Goal: Task Accomplishment & Management: Manage account settings

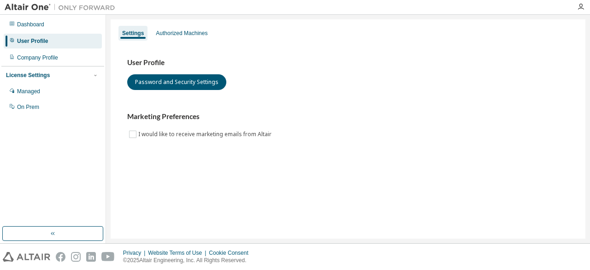
click at [35, 32] on div "Dashboard User Profile Company Profile License Settings Managed On Prem" at bounding box center [52, 65] width 103 height 99
click at [64, 59] on div "Company Profile" at bounding box center [53, 57] width 98 height 15
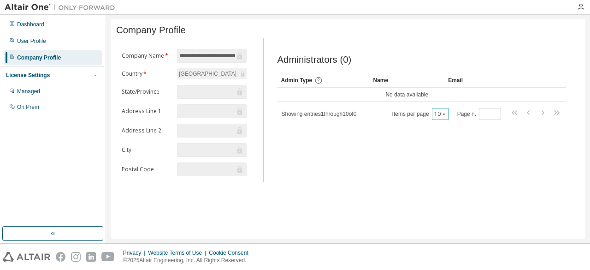
click at [443, 113] on div "10" at bounding box center [440, 114] width 17 height 12
click at [446, 115] on icon "button" at bounding box center [444, 113] width 3 height 1
click at [496, 114] on input "*" at bounding box center [491, 113] width 18 height 7
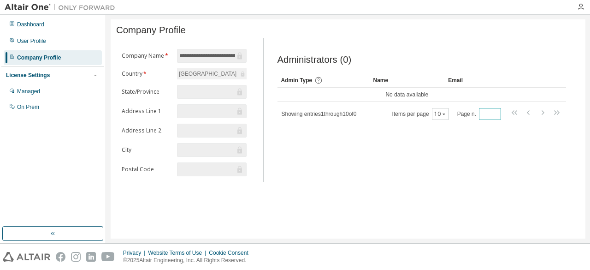
click at [496, 114] on input "*" at bounding box center [491, 113] width 18 height 7
click at [496, 114] on input "**" at bounding box center [491, 113] width 18 height 7
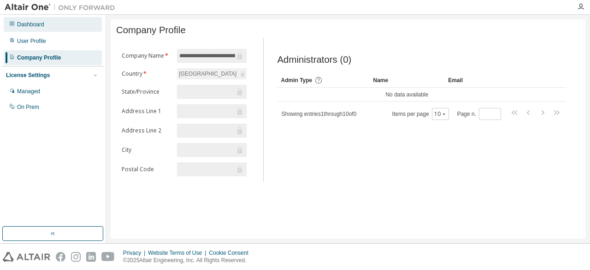
type input "*"
click at [43, 23] on div "Dashboard" at bounding box center [30, 24] width 27 height 7
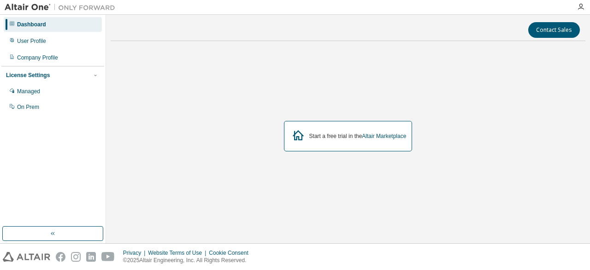
click at [351, 137] on div "Start a free trial in the Altair Marketplace" at bounding box center [357, 135] width 97 height 7
click at [395, 133] on link "Altair Marketplace" at bounding box center [384, 136] width 44 height 6
